Goal: Information Seeking & Learning: Find specific fact

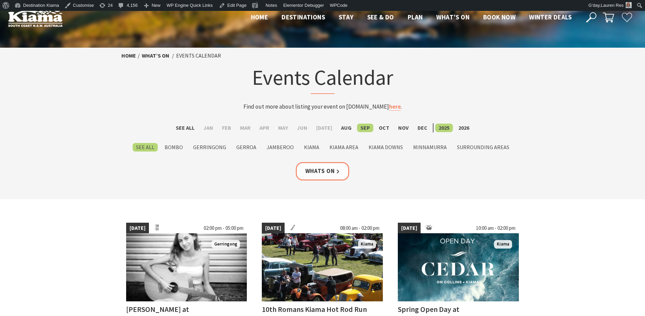
click at [591, 15] on icon at bounding box center [591, 17] width 10 height 10
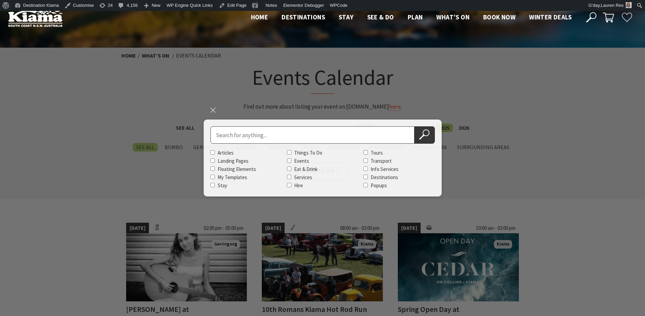
drag, startPoint x: 340, startPoint y: 132, endPoint x: 337, endPoint y: 137, distance: 6.4
click at [338, 136] on input "Search for" at bounding box center [313, 134] width 204 height 17
type input "johnson"
click at [415, 126] on button "Search Now" at bounding box center [425, 134] width 20 height 17
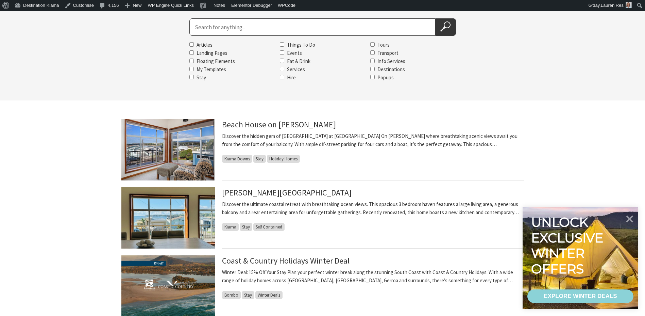
scroll to position [102, 0]
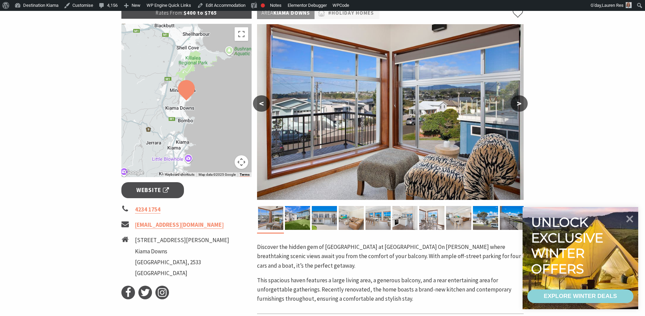
scroll to position [102, 0]
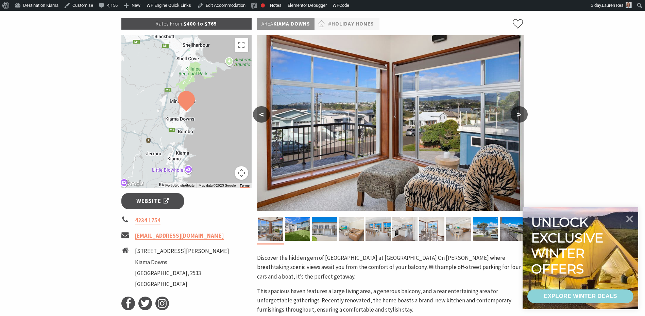
click at [518, 115] on button ">" at bounding box center [519, 114] width 17 height 16
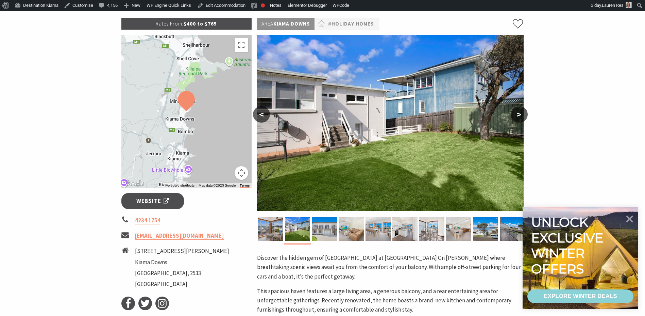
click at [518, 115] on button ">" at bounding box center [519, 114] width 17 height 16
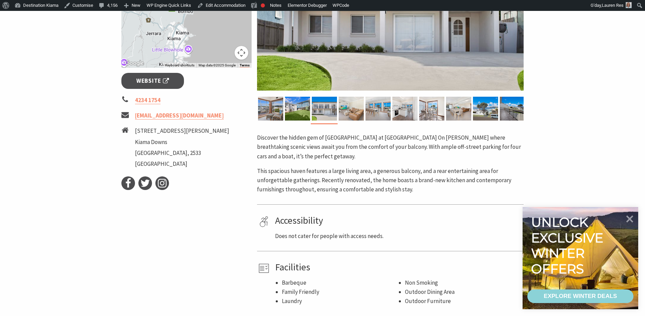
scroll to position [272, 0]
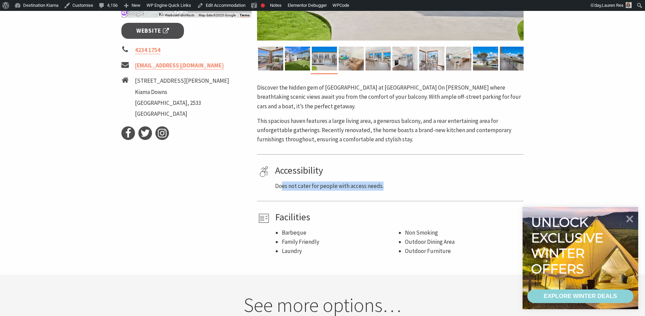
drag, startPoint x: 281, startPoint y: 189, endPoint x: 403, endPoint y: 180, distance: 123.1
click at [403, 180] on div "Accessibility Does not cater for people with access needs." at bounding box center [398, 178] width 246 height 26
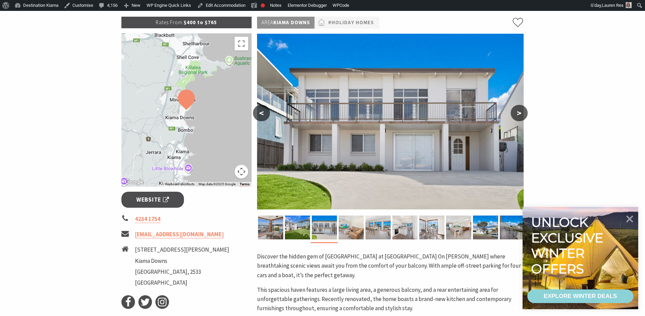
scroll to position [102, 0]
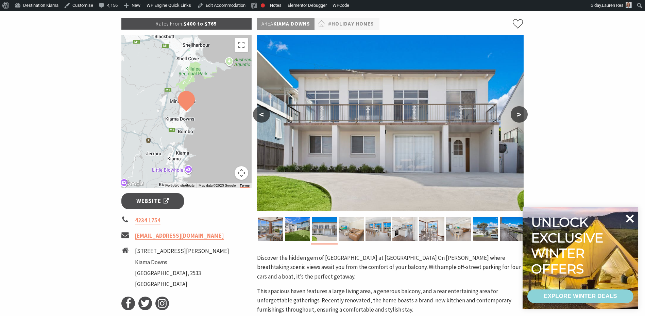
click at [629, 220] on icon at bounding box center [630, 218] width 16 height 16
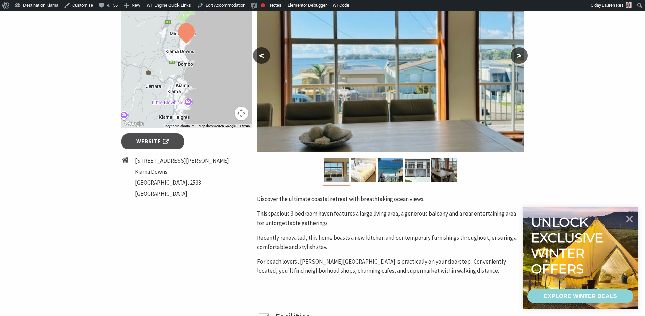
scroll to position [136, 0]
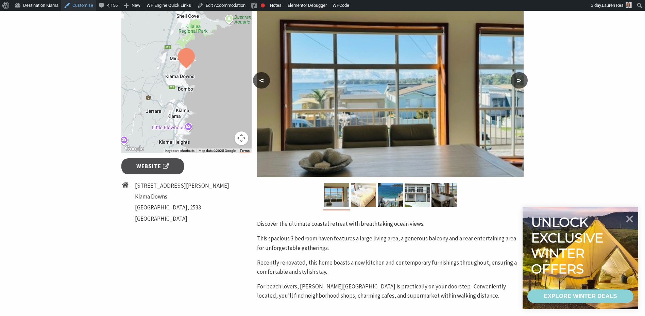
click at [77, 6] on link "Customise" at bounding box center [78, 5] width 35 height 11
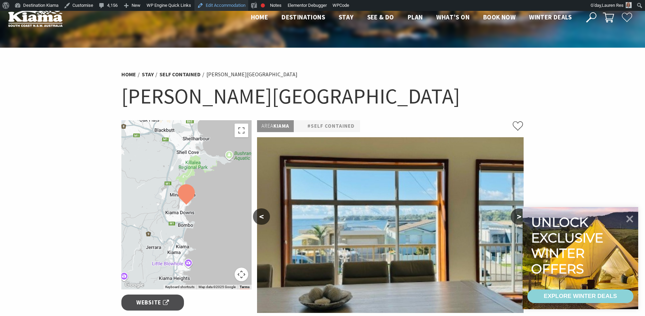
click at [228, 4] on link "Edit Accommodation" at bounding box center [222, 5] width 54 height 11
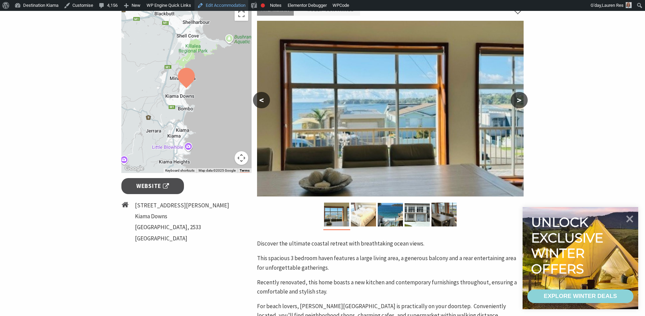
scroll to position [136, 0]
